Goal: Information Seeking & Learning: Learn about a topic

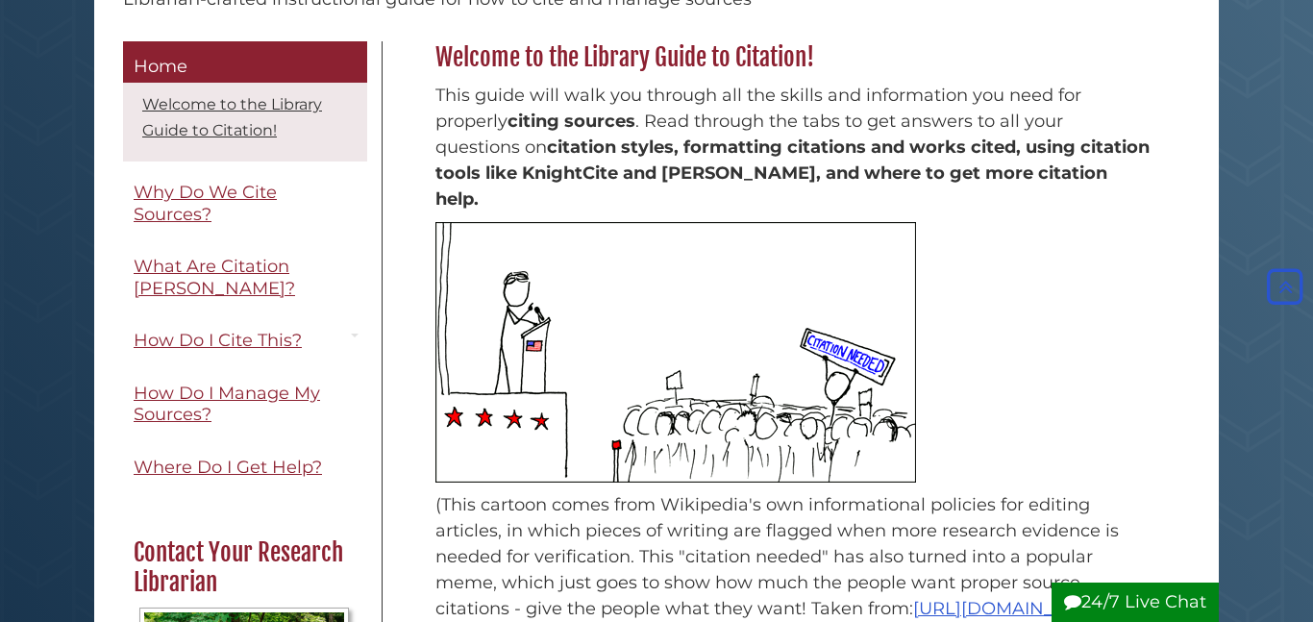
scroll to position [246, 0]
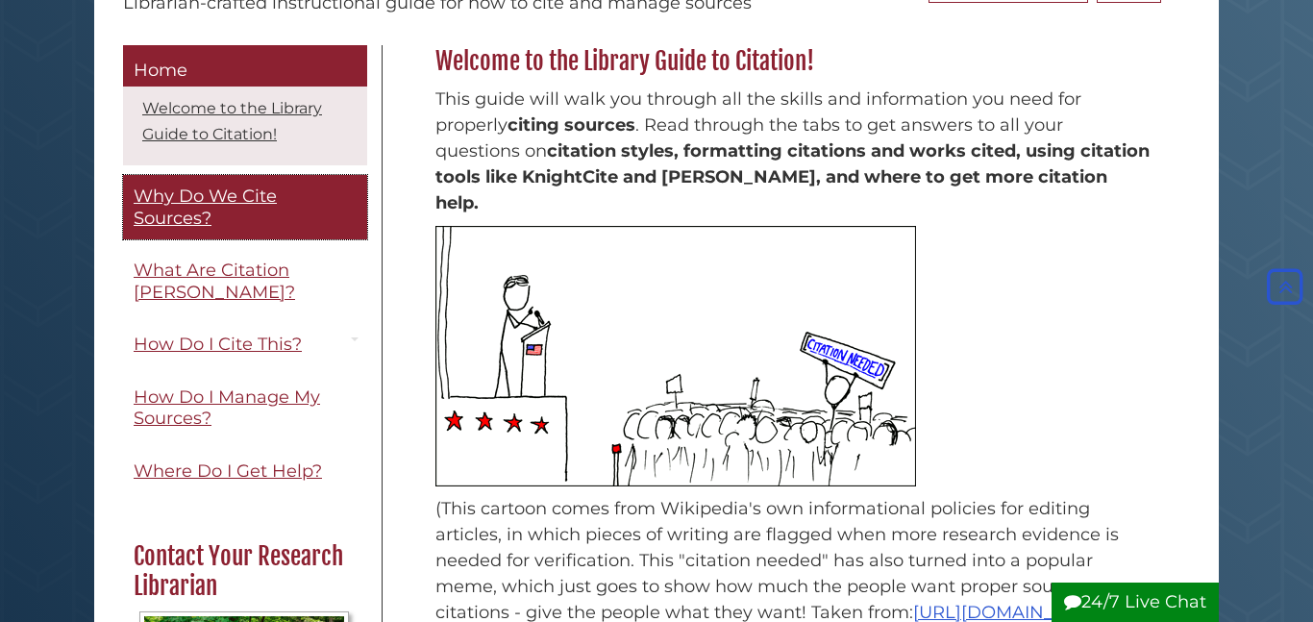
click at [166, 222] on span "Why Do We Cite Sources?" at bounding box center [205, 206] width 143 height 43
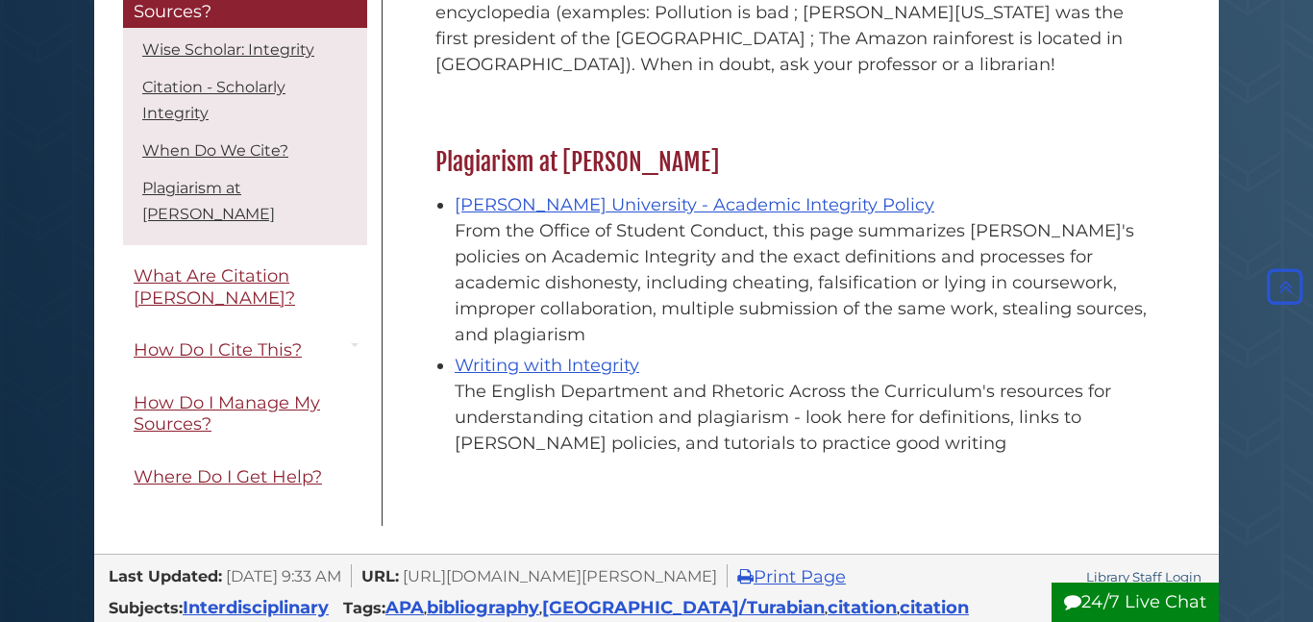
scroll to position [2188, 0]
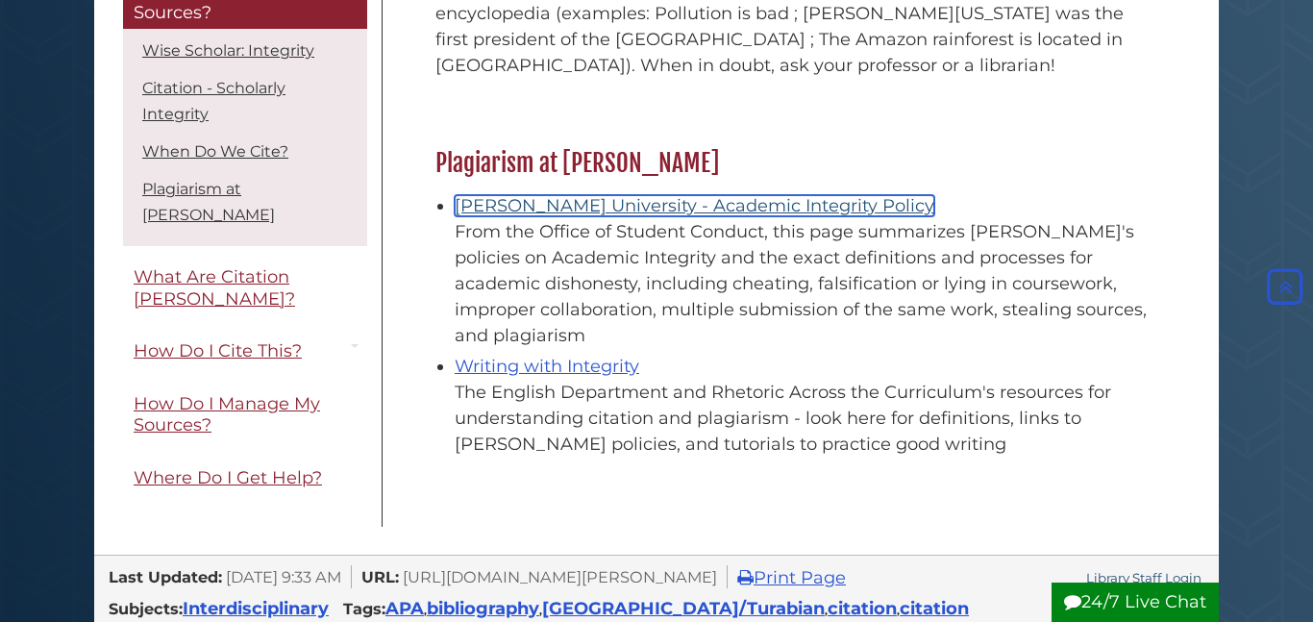
click at [654, 195] on link "Calvin University - Academic Integrity Policy" at bounding box center [695, 205] width 480 height 21
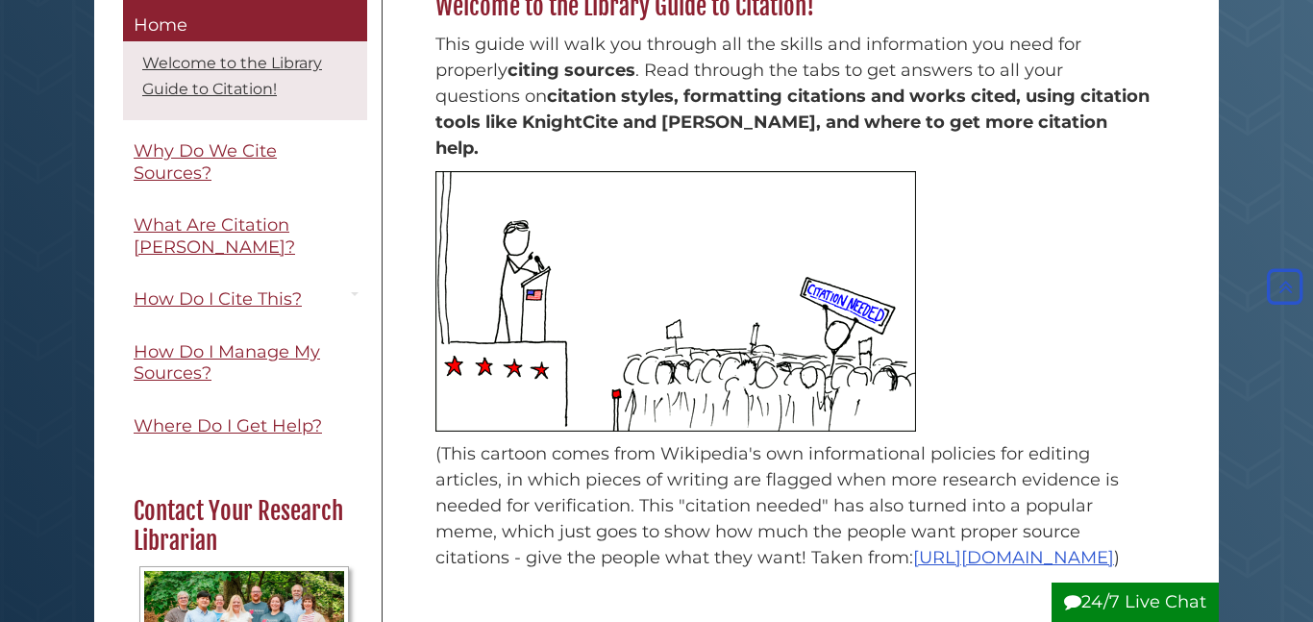
scroll to position [299, 0]
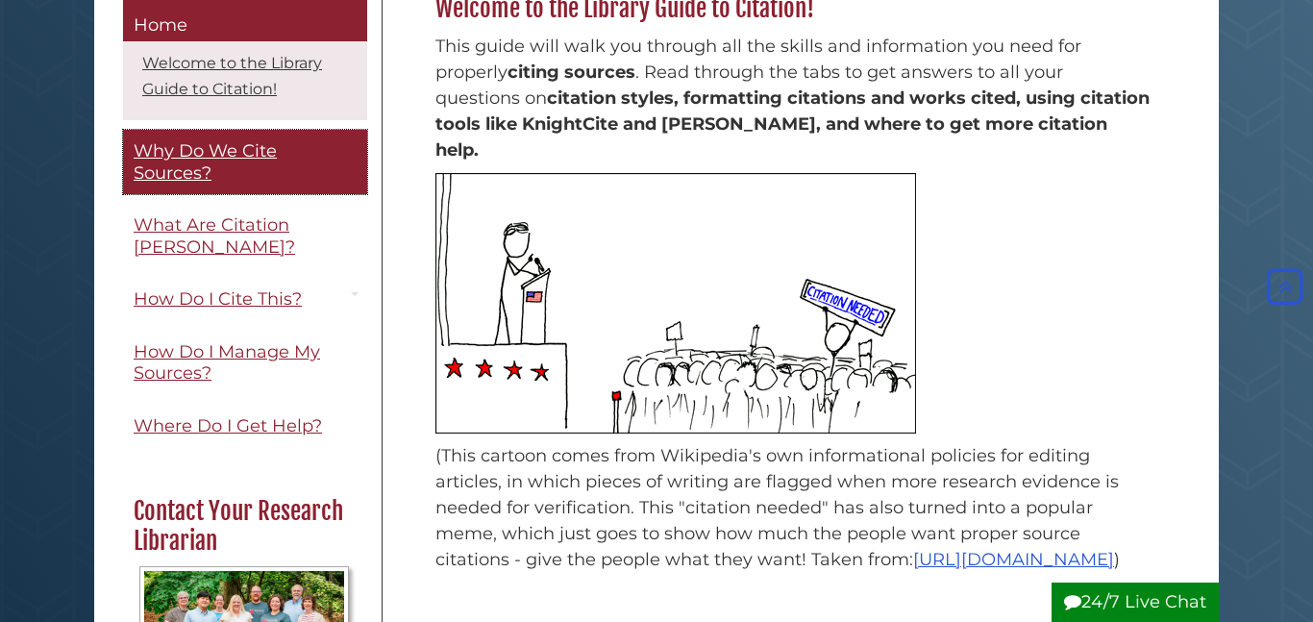
click at [170, 160] on span "Why Do We Cite Sources?" at bounding box center [205, 162] width 143 height 43
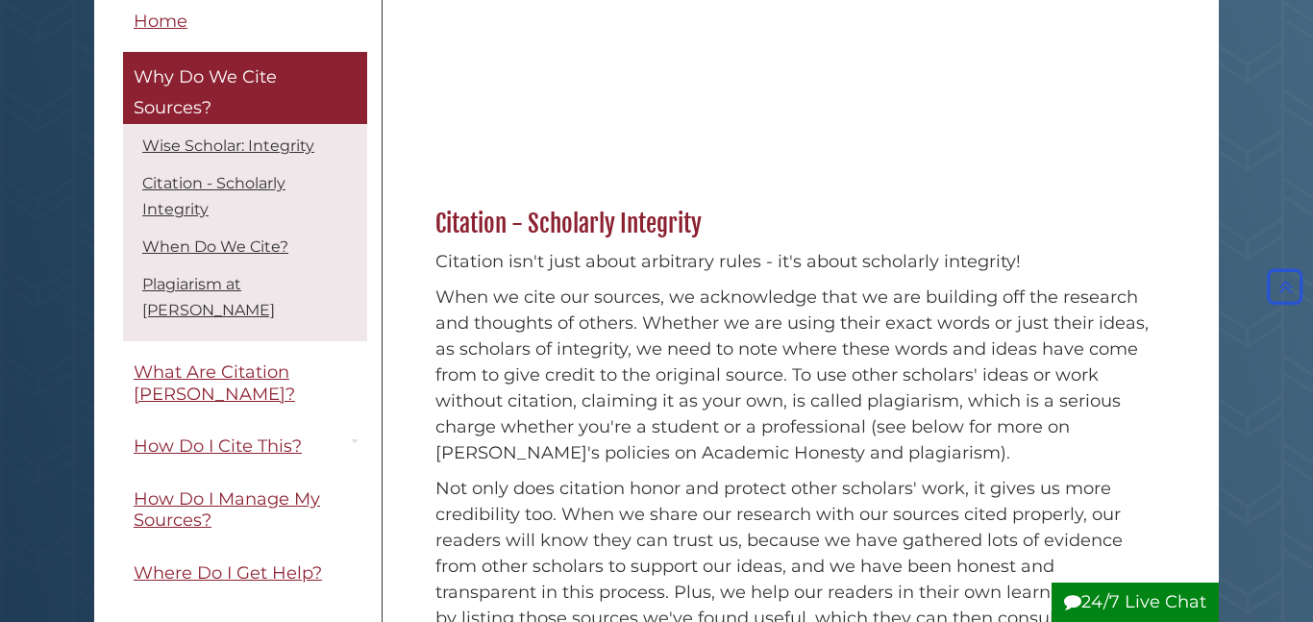
scroll to position [455, 0]
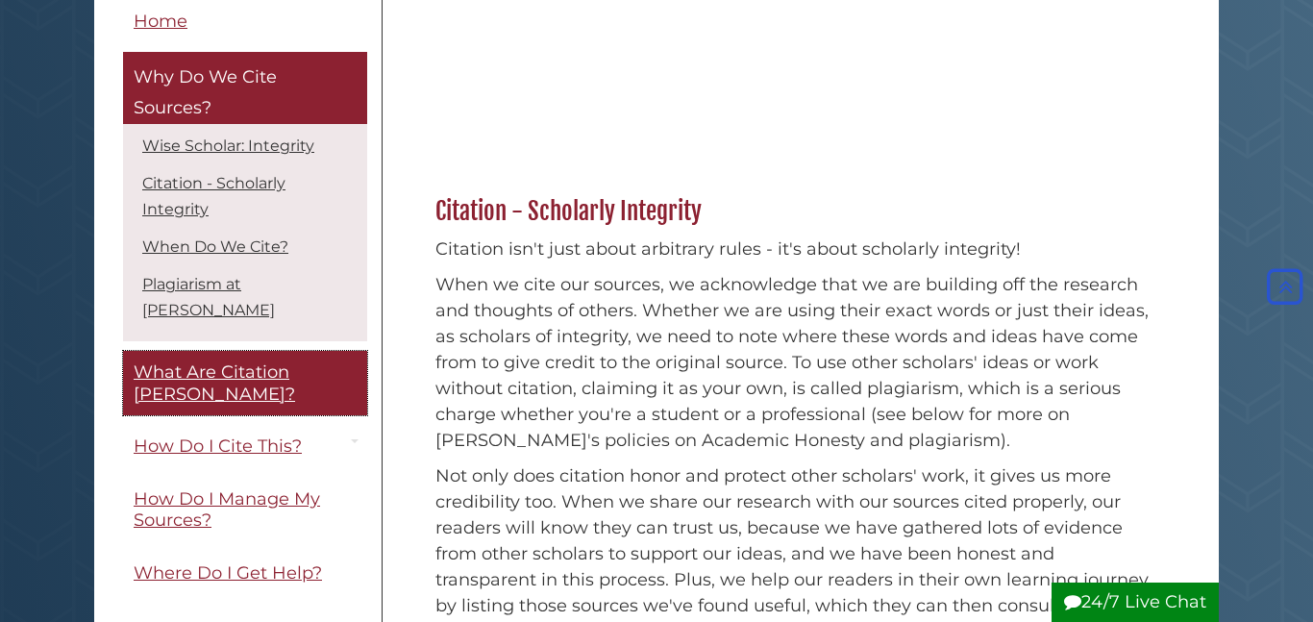
click at [226, 362] on span "What Are Citation [PERSON_NAME]?" at bounding box center [214, 383] width 161 height 43
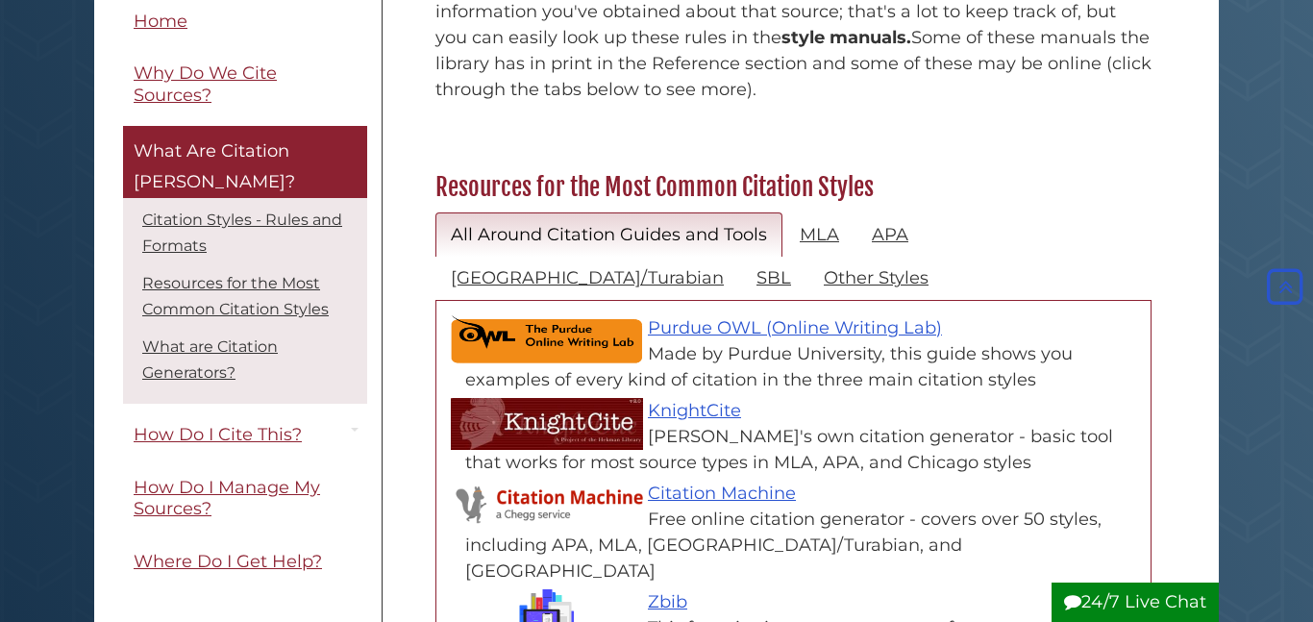
scroll to position [810, 0]
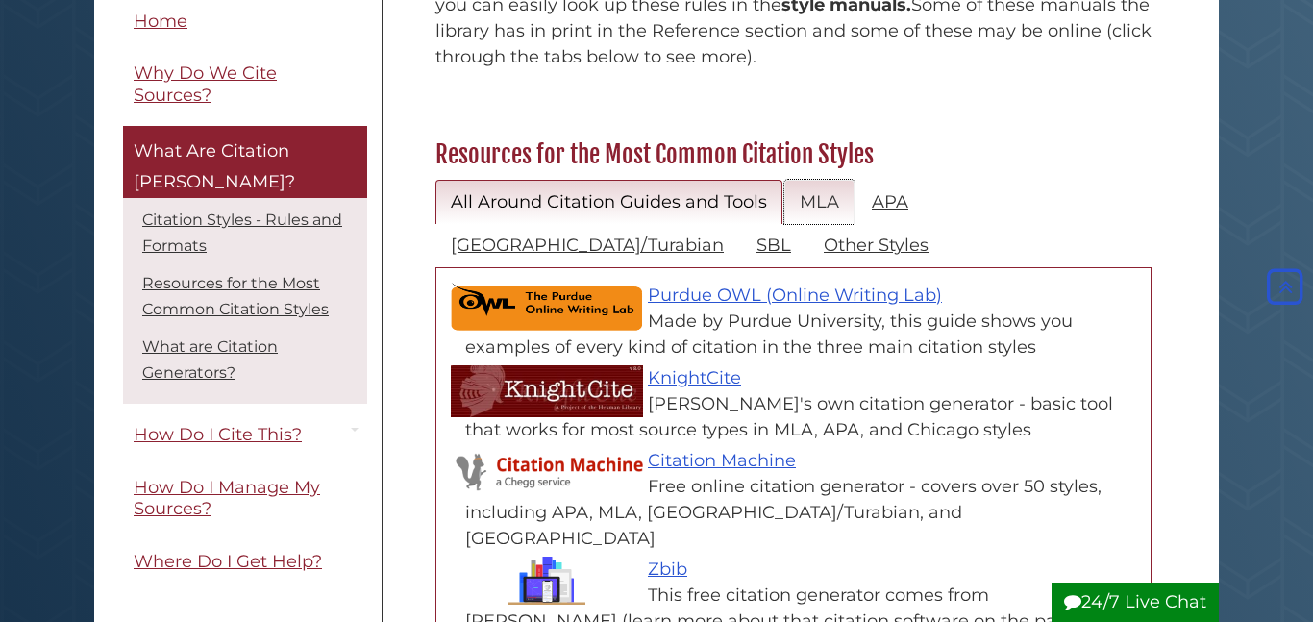
click at [813, 180] on link "MLA" at bounding box center [819, 202] width 70 height 45
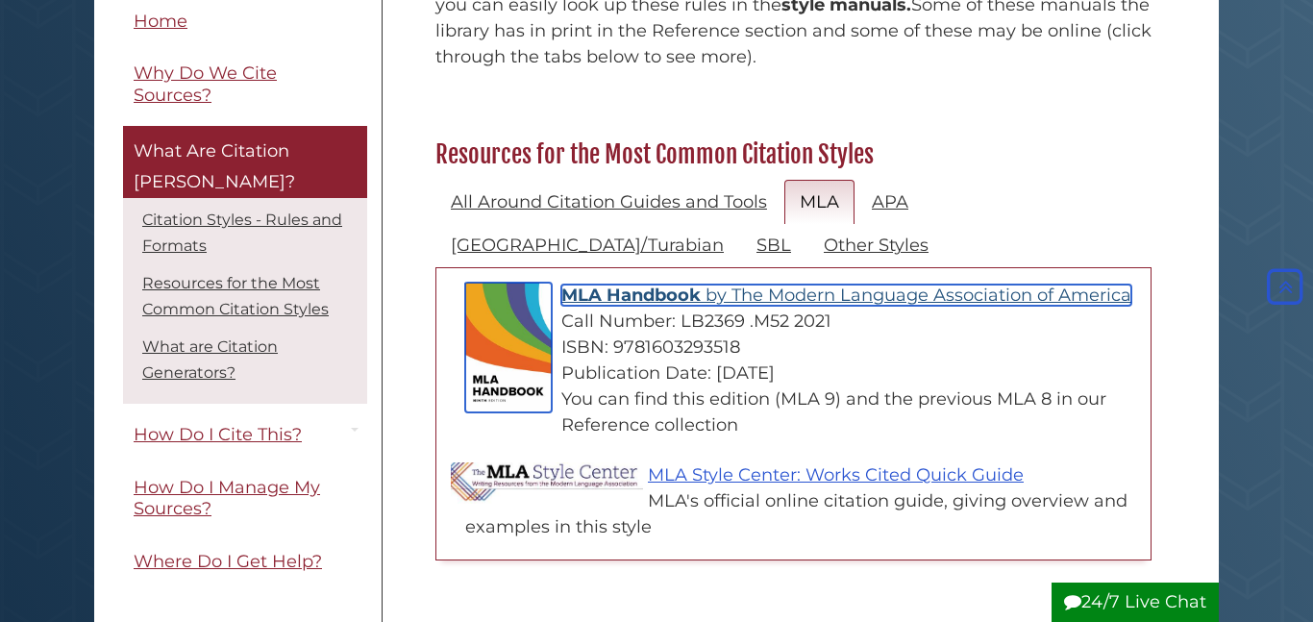
click at [770, 284] on span "The Modern Language Association of America" at bounding box center [931, 294] width 400 height 21
